Goal: Task Accomplishment & Management: Use online tool/utility

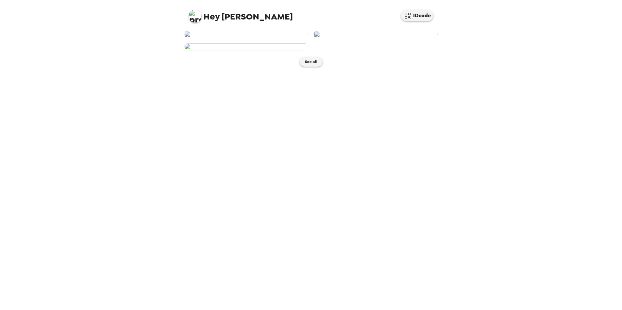
click at [274, 38] on img at bounding box center [246, 34] width 124 height 7
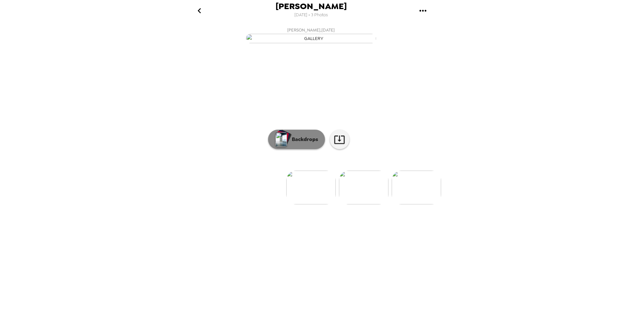
click at [304, 149] on button "Backdrops" at bounding box center [296, 140] width 57 height 20
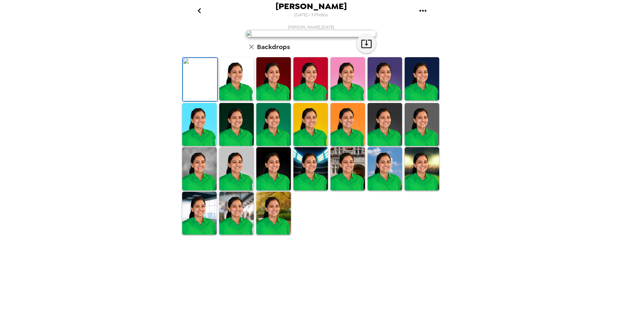
click at [238, 100] on img at bounding box center [236, 78] width 34 height 43
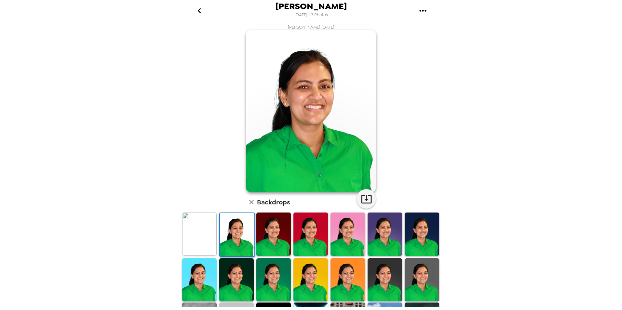
click at [271, 237] on img at bounding box center [273, 234] width 34 height 43
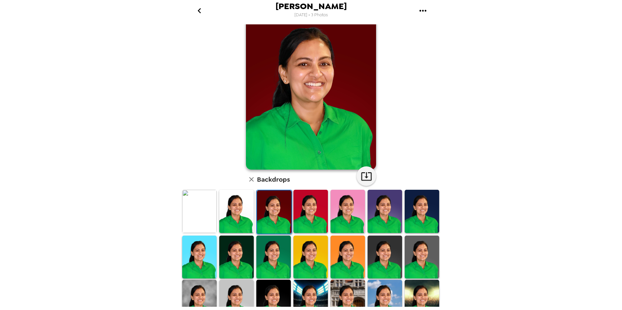
scroll to position [33, 0]
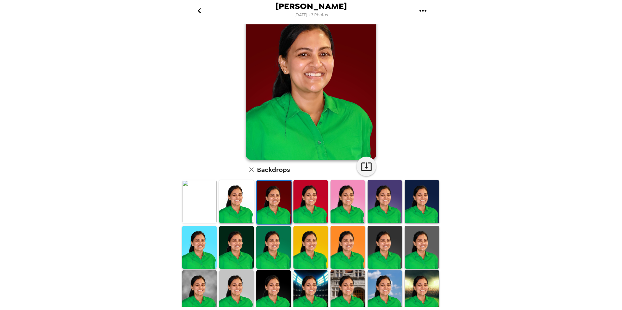
click at [336, 208] on img at bounding box center [347, 201] width 34 height 43
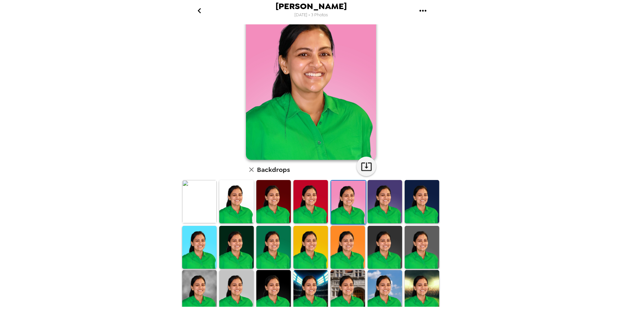
click at [314, 211] on img at bounding box center [310, 201] width 34 height 43
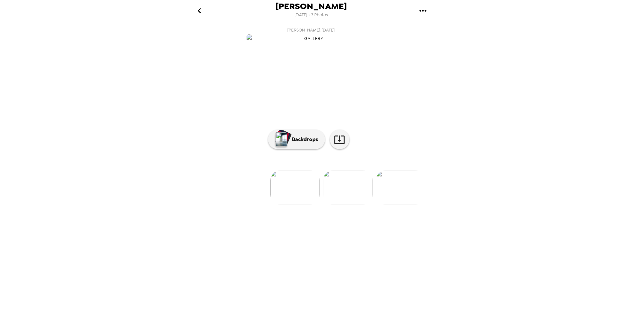
scroll to position [0, 16]
click at [308, 149] on button "Backdrops" at bounding box center [296, 140] width 57 height 20
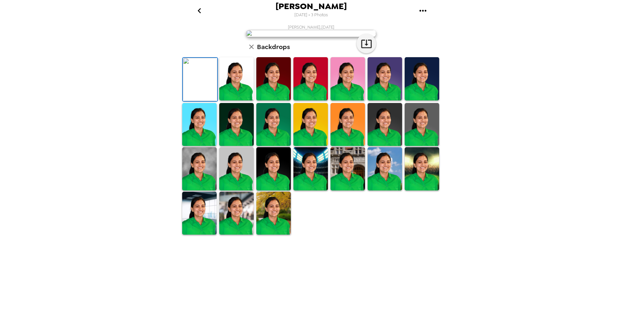
scroll to position [81, 0]
click at [307, 146] on img at bounding box center [310, 124] width 34 height 43
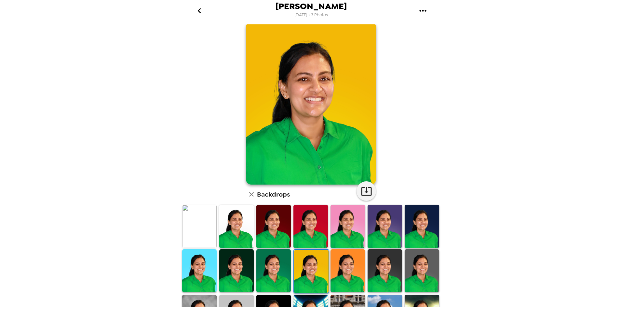
scroll to position [0, 0]
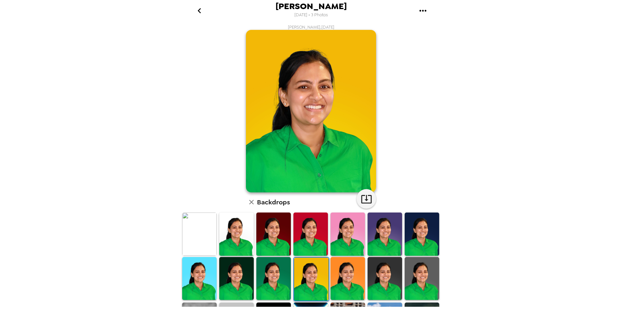
click at [283, 130] on img at bounding box center [311, 111] width 130 height 163
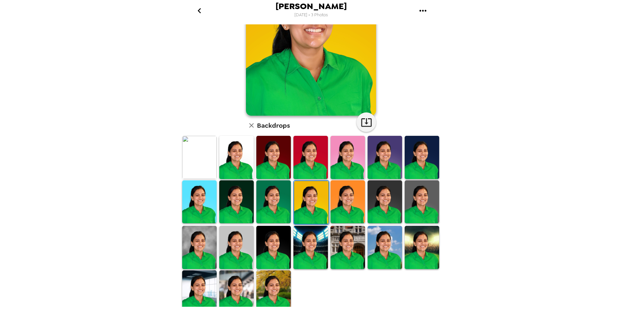
scroll to position [81, 0]
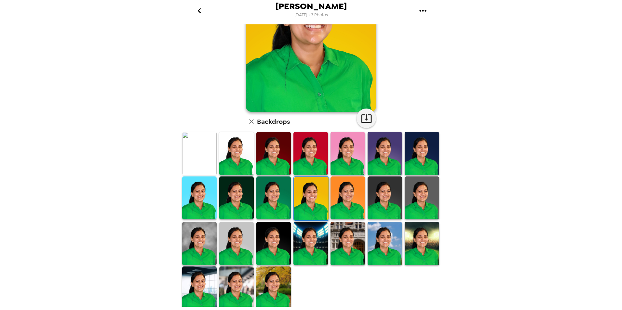
click at [376, 255] on img at bounding box center [384, 243] width 34 height 43
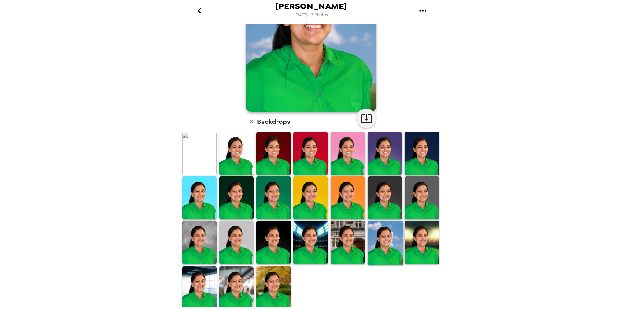
scroll to position [0, 0]
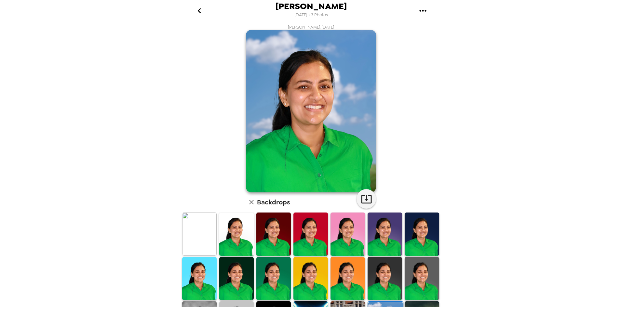
click at [412, 285] on img at bounding box center [421, 278] width 34 height 43
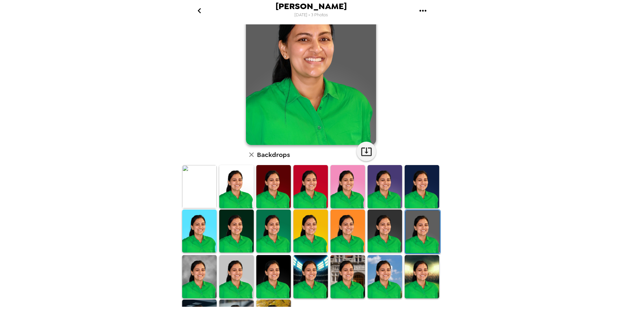
scroll to position [65, 0]
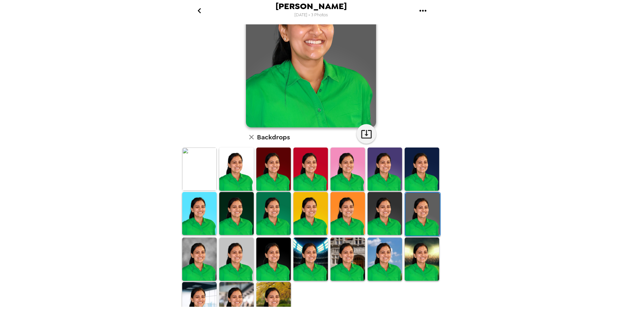
click at [417, 273] on img at bounding box center [421, 259] width 34 height 43
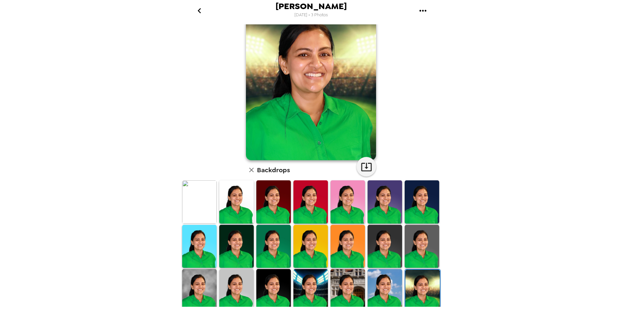
scroll to position [81, 0]
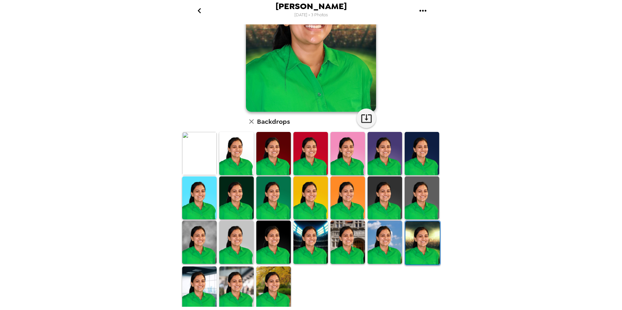
click at [241, 289] on img at bounding box center [236, 288] width 34 height 43
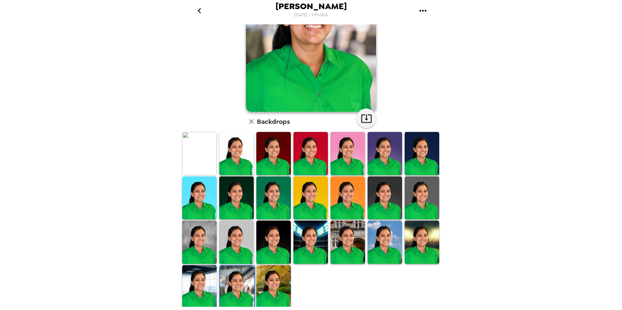
scroll to position [1, 0]
click at [261, 281] on img at bounding box center [273, 286] width 34 height 43
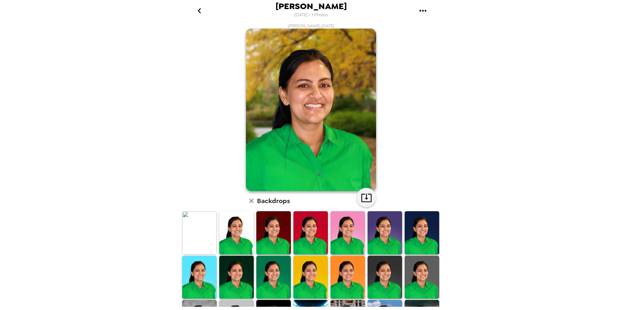
scroll to position [0, 0]
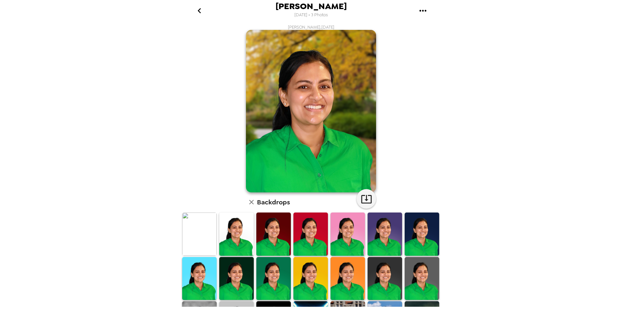
click at [206, 240] on img at bounding box center [199, 234] width 34 height 43
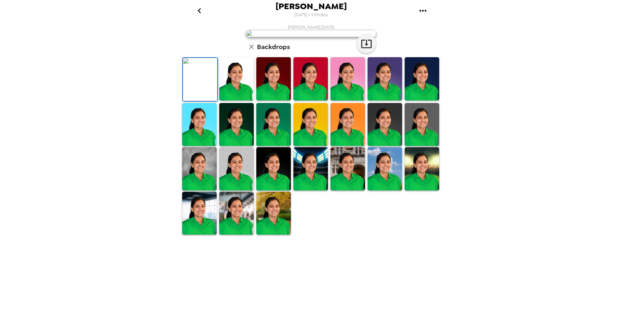
click at [248, 100] on img at bounding box center [236, 78] width 34 height 43
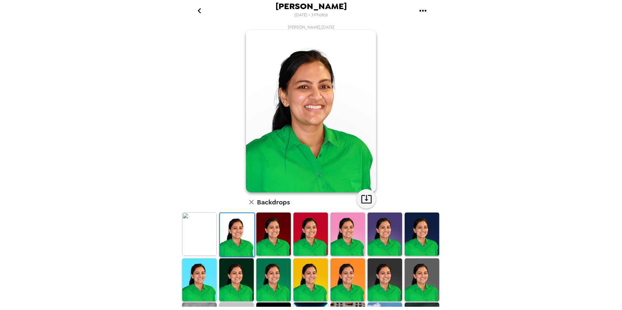
click at [262, 238] on img at bounding box center [273, 234] width 34 height 43
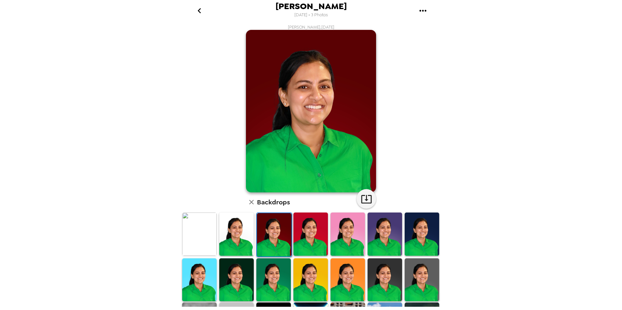
click at [349, 238] on img at bounding box center [347, 234] width 34 height 43
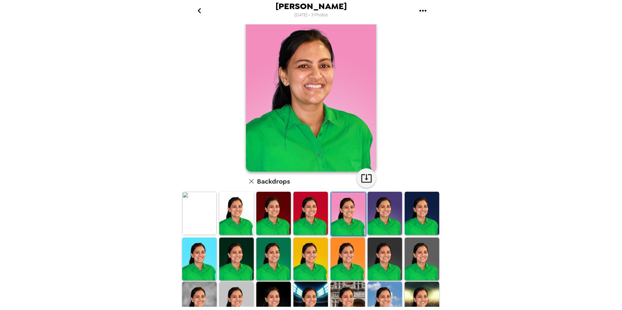
scroll to position [33, 0]
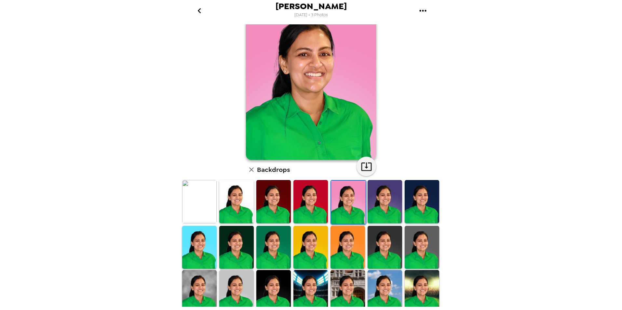
click at [371, 244] on img at bounding box center [384, 247] width 34 height 43
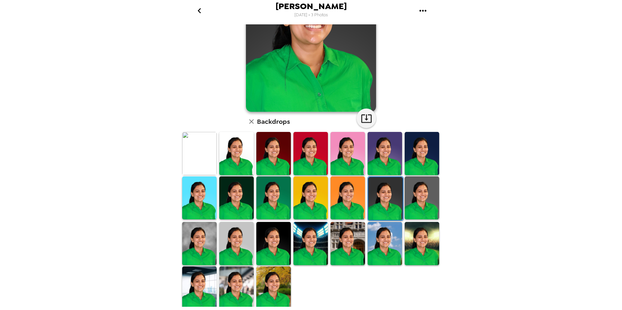
click at [274, 283] on img at bounding box center [273, 288] width 34 height 43
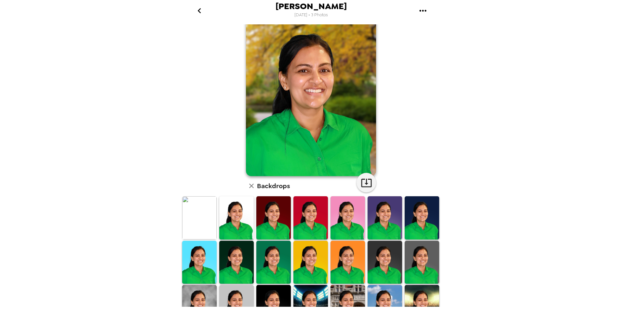
scroll to position [16, 0]
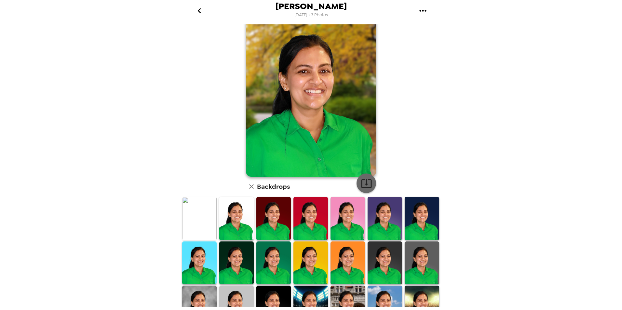
click at [365, 181] on icon "button" at bounding box center [366, 183] width 11 height 11
